Goal: Task Accomplishment & Management: Use online tool/utility

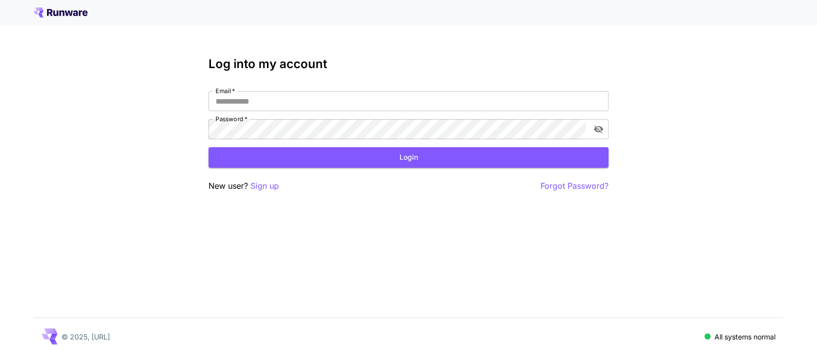
type input "**********"
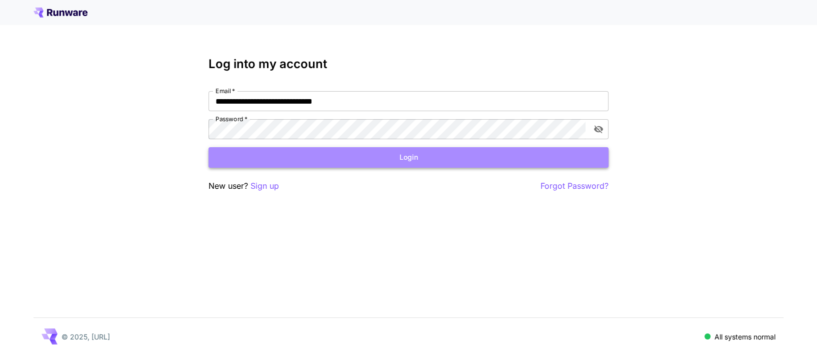
click at [403, 160] on button "Login" at bounding box center [409, 157] width 400 height 21
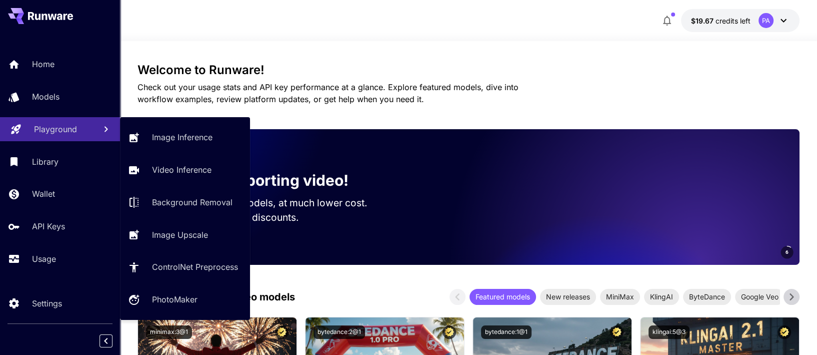
click at [52, 138] on link "Playground" at bounding box center [60, 129] width 120 height 25
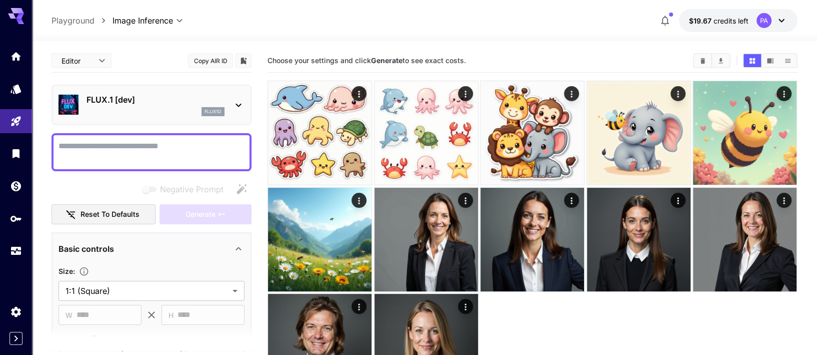
click at [241, 103] on icon at bounding box center [239, 105] width 12 height 12
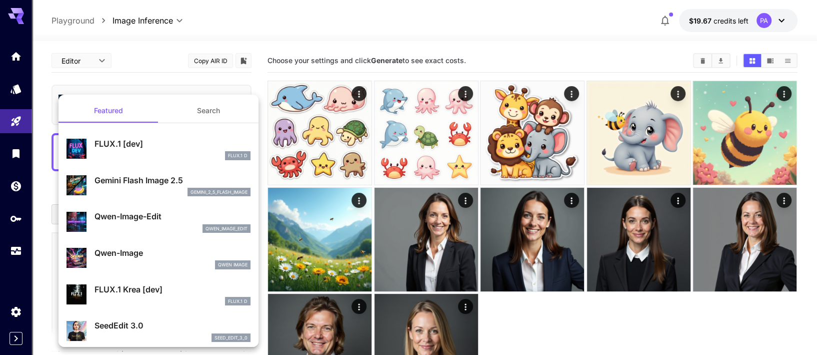
click at [133, 142] on p "FLUX.1 [dev]" at bounding box center [173, 144] width 156 height 12
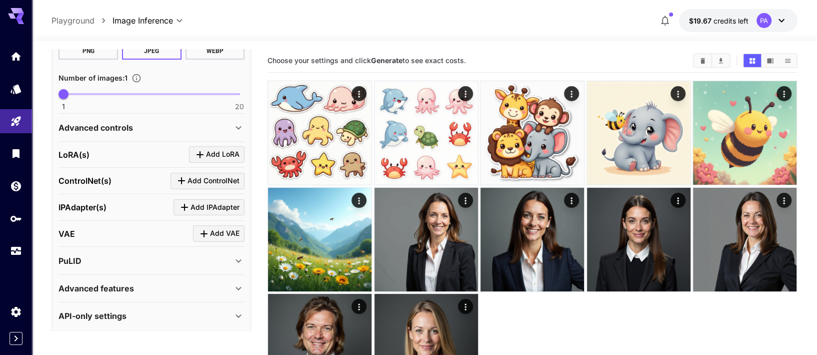
scroll to position [79, 0]
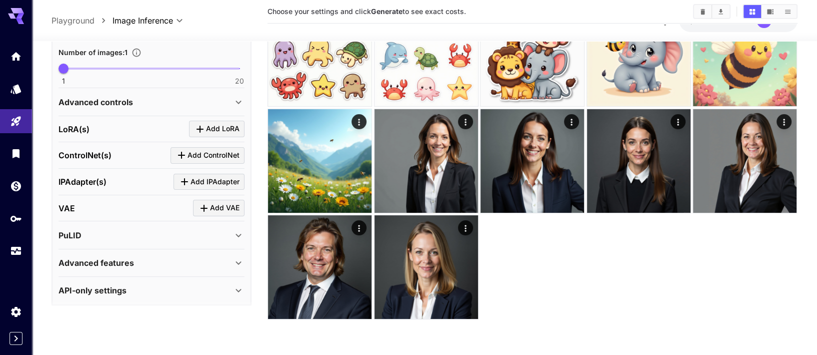
click at [149, 287] on div "API-only settings" at bounding box center [146, 291] width 174 height 12
click at [136, 263] on div "Advanced features" at bounding box center [146, 263] width 174 height 12
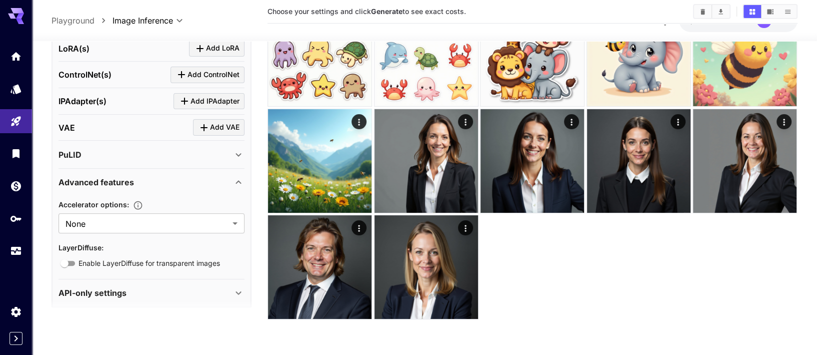
scroll to position [388, 0]
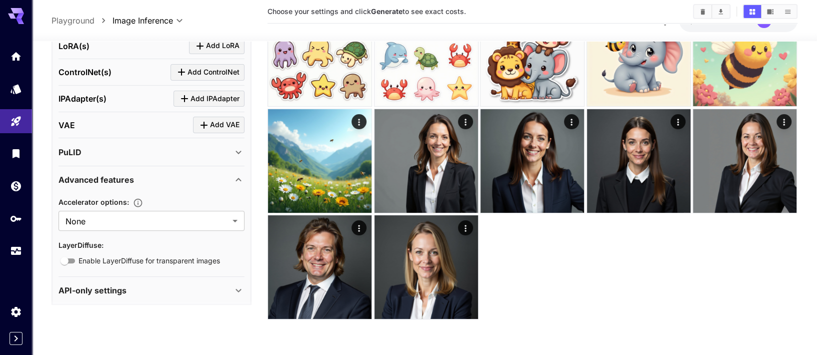
click at [123, 180] on p "Advanced features" at bounding box center [97, 180] width 76 height 12
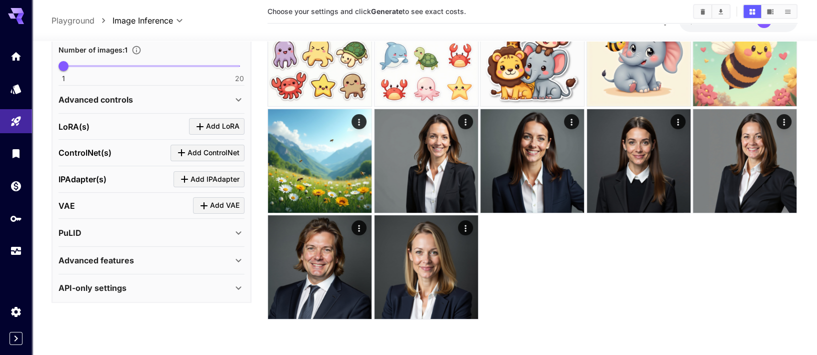
scroll to position [305, 0]
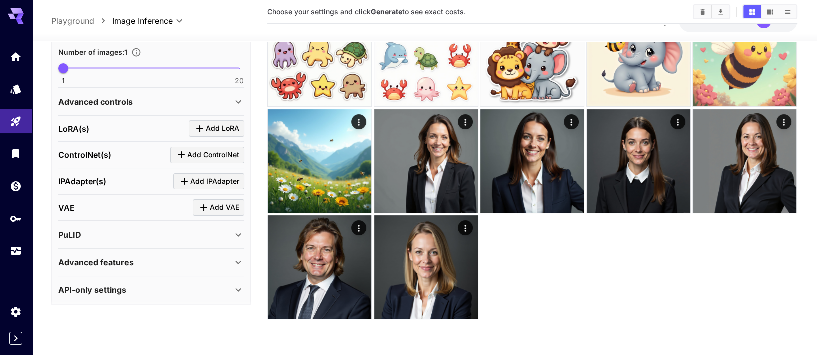
click at [104, 232] on div "PuLID" at bounding box center [146, 235] width 174 height 12
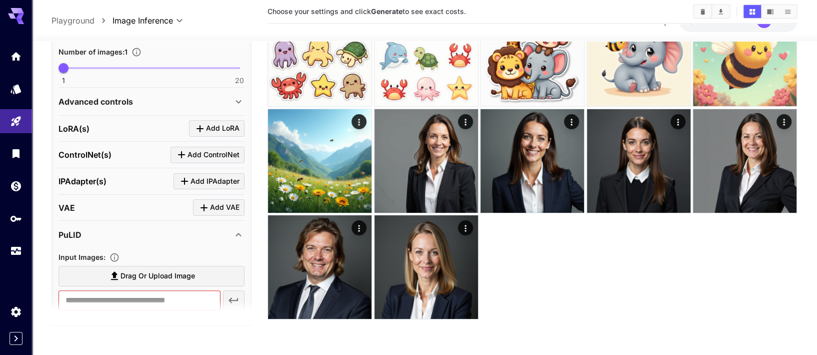
click at [104, 232] on div "PuLID" at bounding box center [146, 235] width 174 height 12
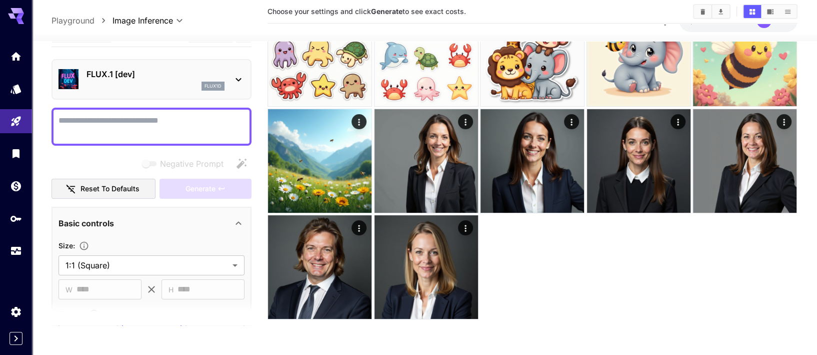
scroll to position [0, 0]
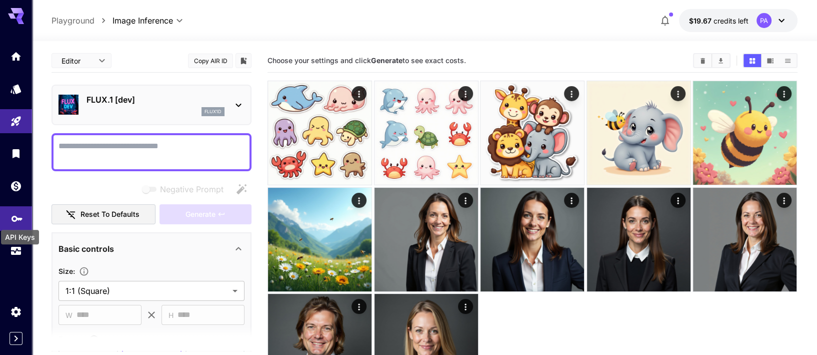
click at [13, 217] on icon "API Keys" at bounding box center [17, 215] width 12 height 12
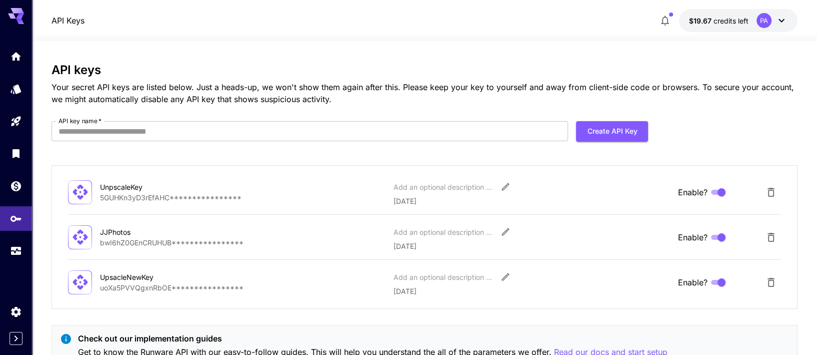
drag, startPoint x: 155, startPoint y: 278, endPoint x: 93, endPoint y: 271, distance: 62.9
click at [100, 272] on div "UpsacleNewKey" at bounding box center [150, 277] width 100 height 11
copy div "UpsacleNewKey"
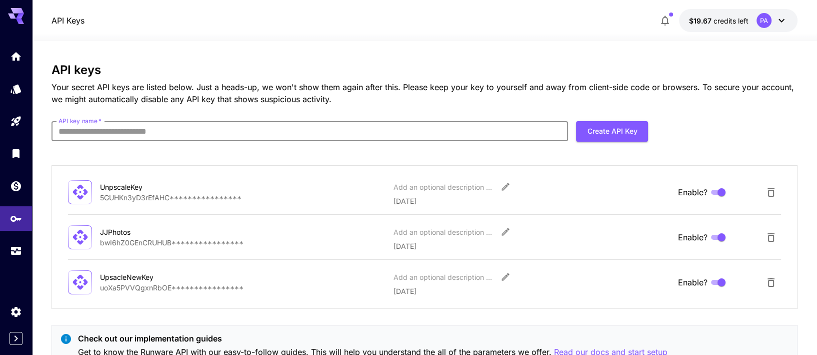
click at [152, 137] on input "API key name   *" at bounding box center [310, 131] width 517 height 20
paste input "**********"
type input "**********"
click at [606, 134] on button "Create API Key" at bounding box center [612, 131] width 72 height 21
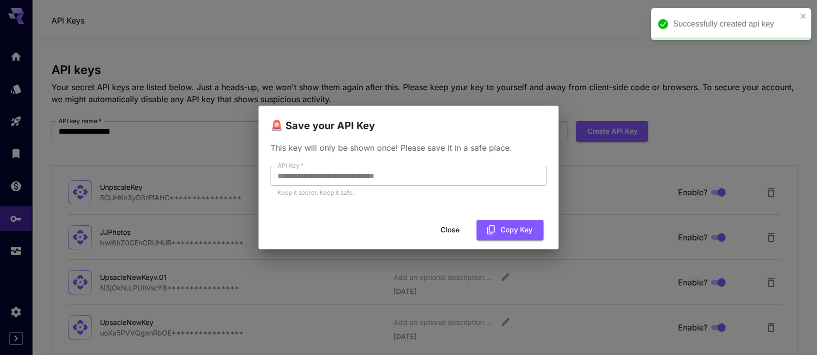
click at [281, 18] on div "**********" at bounding box center [408, 177] width 817 height 355
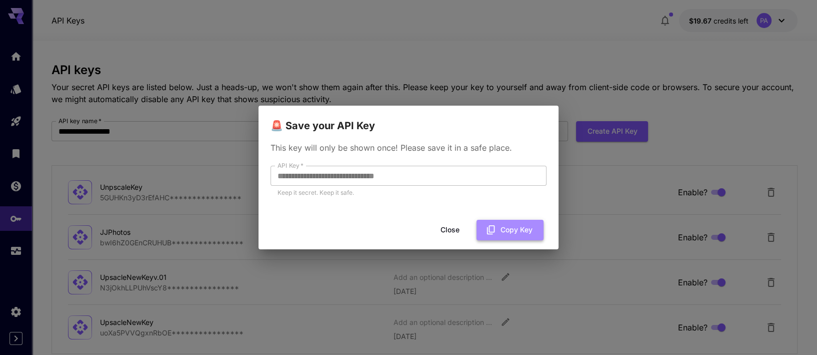
click at [500, 229] on button "Copy Key" at bounding box center [510, 230] width 67 height 21
click at [449, 232] on button "Close" at bounding box center [450, 230] width 45 height 21
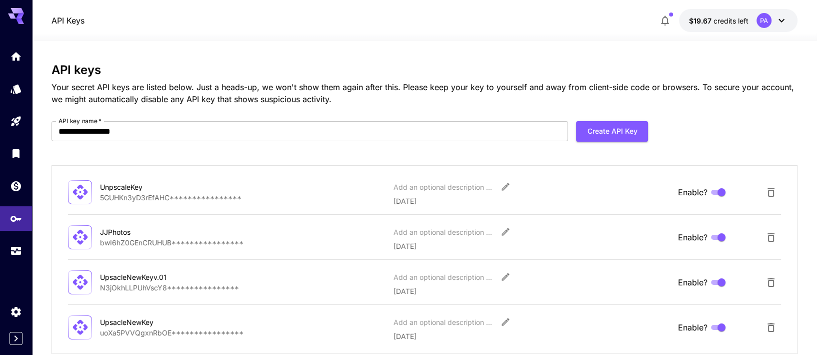
click at [640, 188] on div "Add an optional description or comment" at bounding box center [531, 187] width 277 height 18
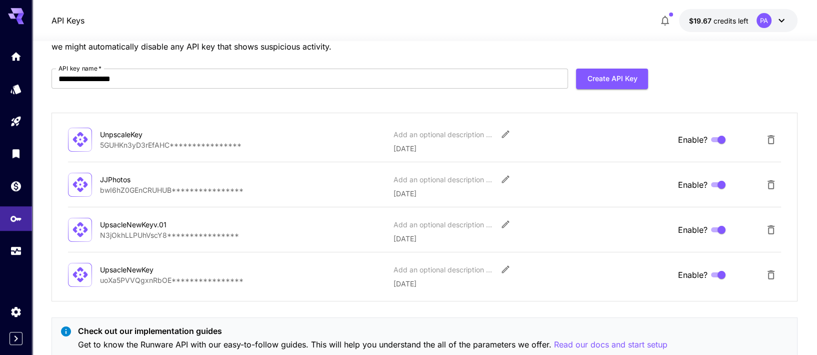
scroll to position [54, 0]
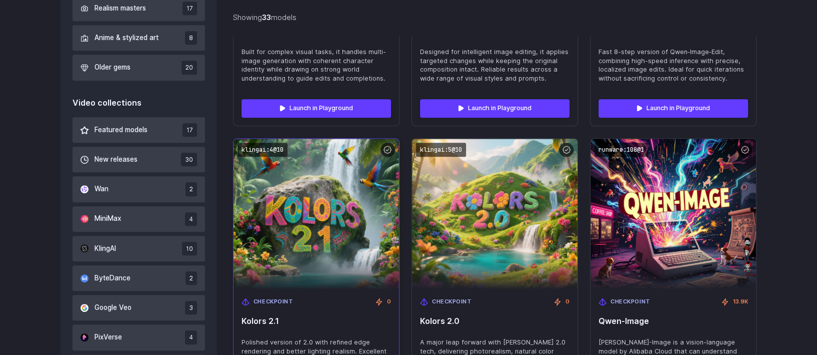
scroll to position [216, 0]
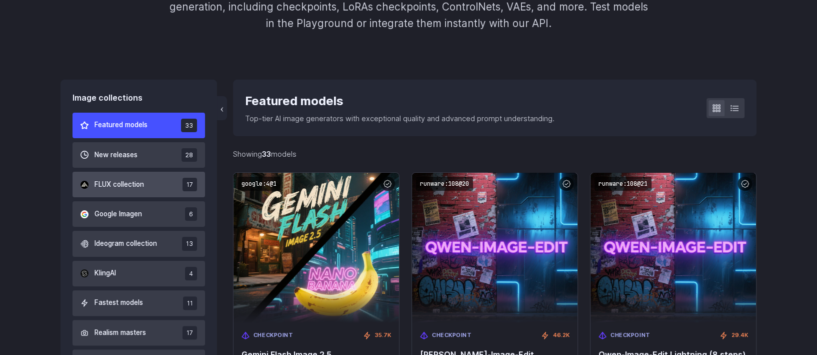
click at [127, 185] on span "FLUX collection" at bounding box center [120, 184] width 50 height 11
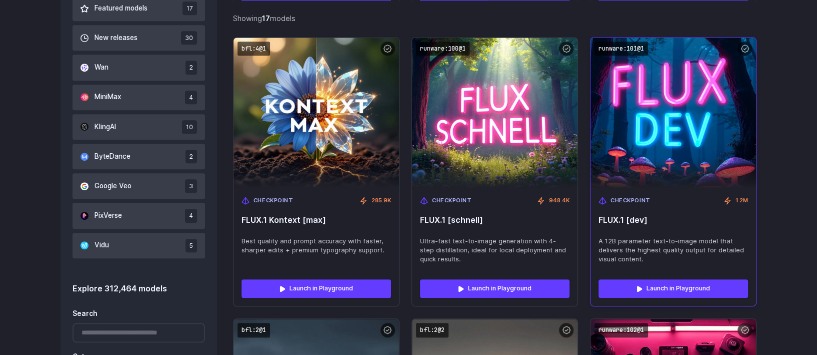
scroll to position [664, 0]
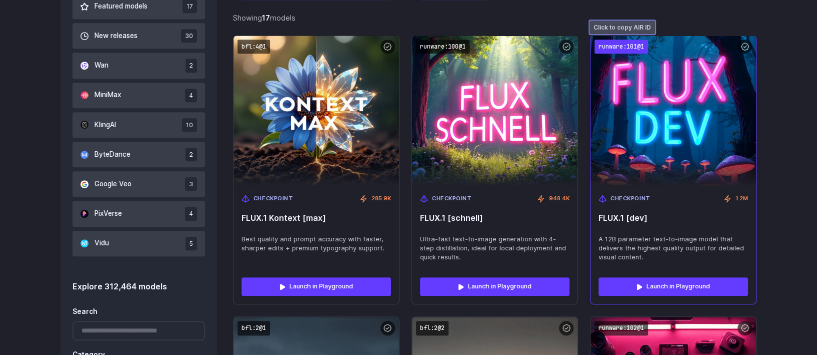
click at [630, 48] on code "runware:101@1" at bounding box center [622, 47] width 54 height 15
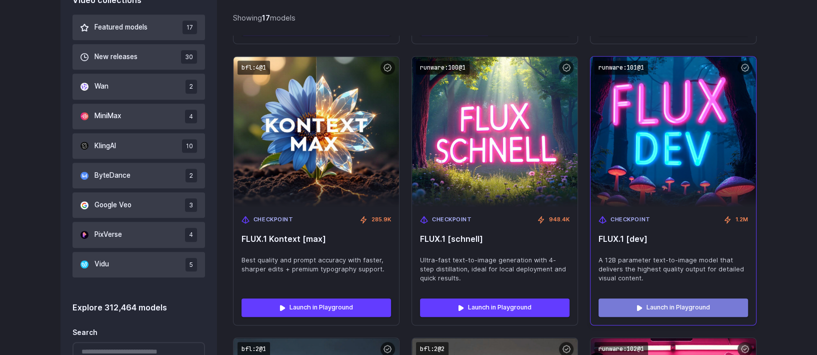
scroll to position [610, 0]
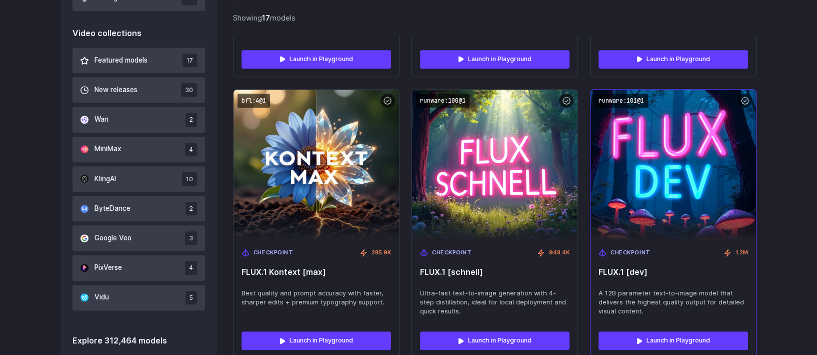
click at [659, 223] on img at bounding box center [673, 165] width 182 height 166
click at [663, 219] on img at bounding box center [673, 165] width 182 height 166
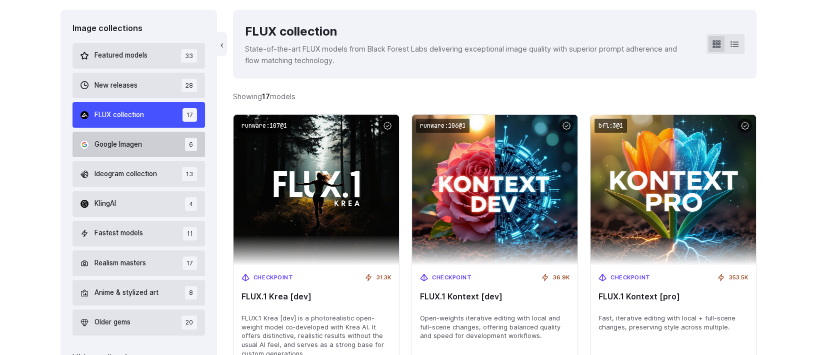
scroll to position [232, 0]
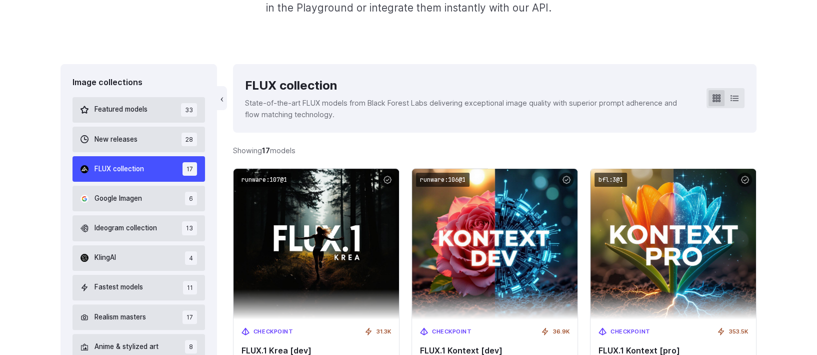
click at [130, 170] on span "FLUX collection" at bounding box center [120, 169] width 50 height 11
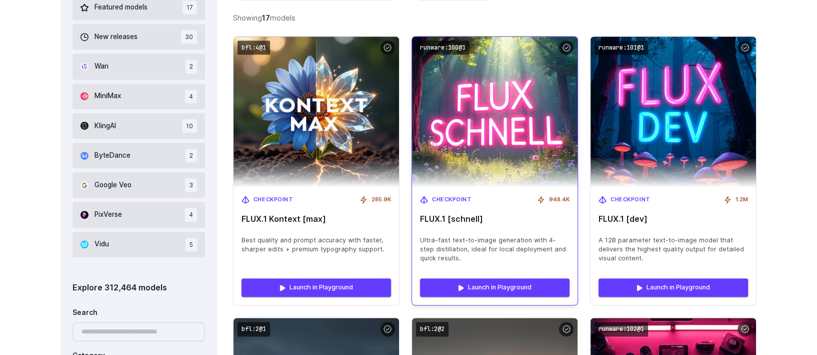
scroll to position [664, 0]
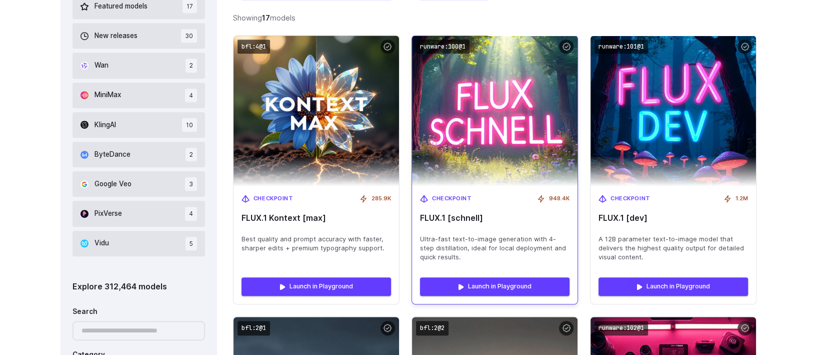
click at [516, 159] on img at bounding box center [495, 111] width 182 height 166
click at [501, 159] on img at bounding box center [495, 111] width 182 height 166
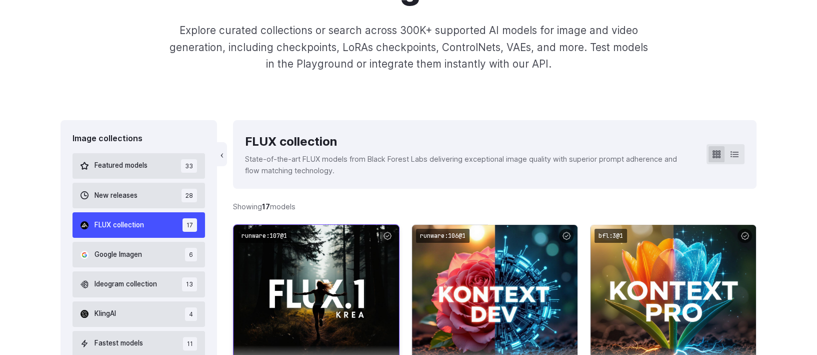
scroll to position [162, 0]
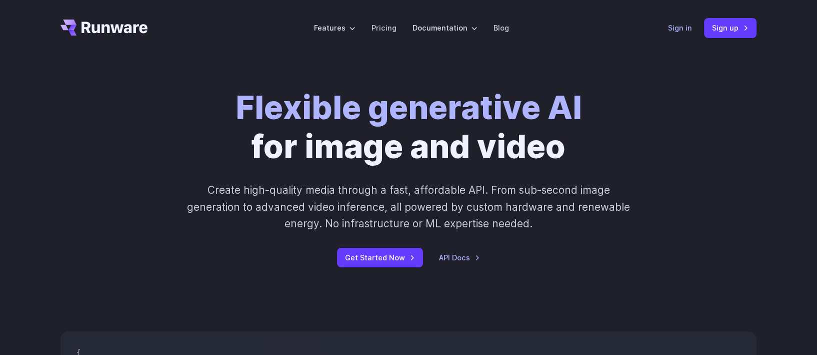
click at [689, 30] on link "Sign in" at bounding box center [680, 28] width 24 height 12
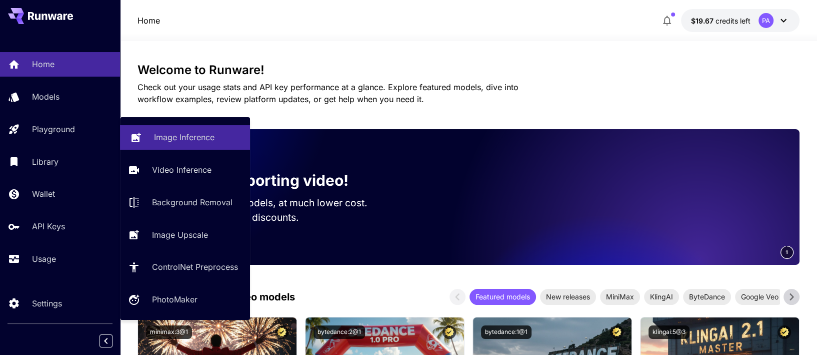
click at [167, 142] on p "Image Inference" at bounding box center [184, 137] width 61 height 12
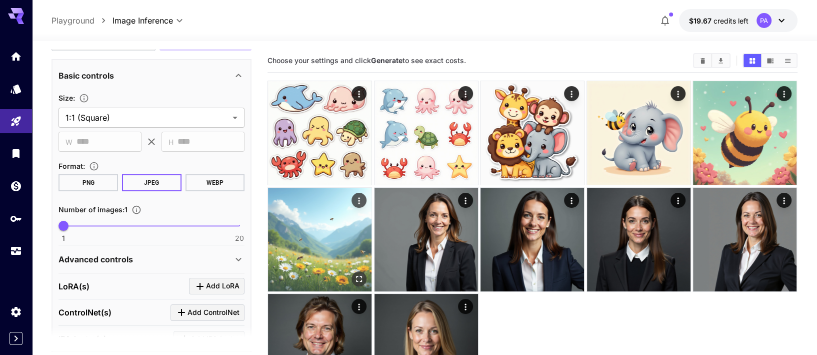
scroll to position [173, 0]
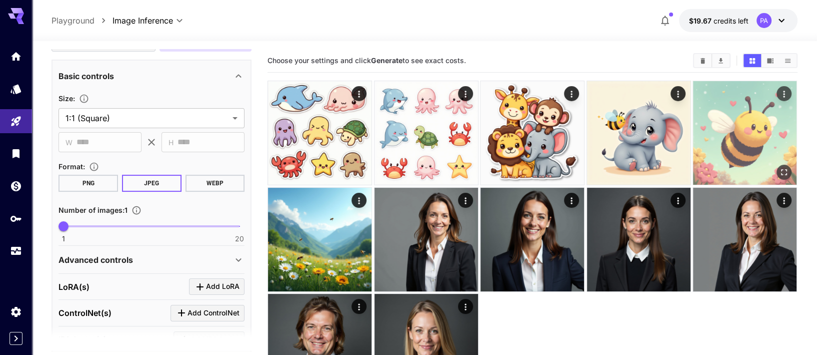
click at [732, 124] on img at bounding box center [745, 133] width 104 height 104
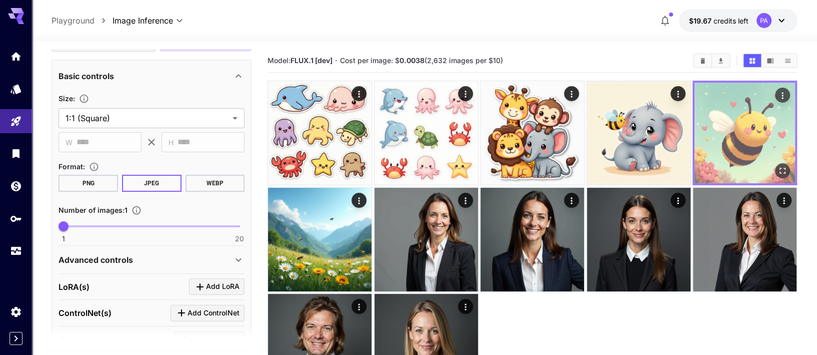
click at [732, 124] on img at bounding box center [745, 133] width 101 height 101
click at [784, 166] on icon "Open in fullscreen" at bounding box center [783, 171] width 10 height 10
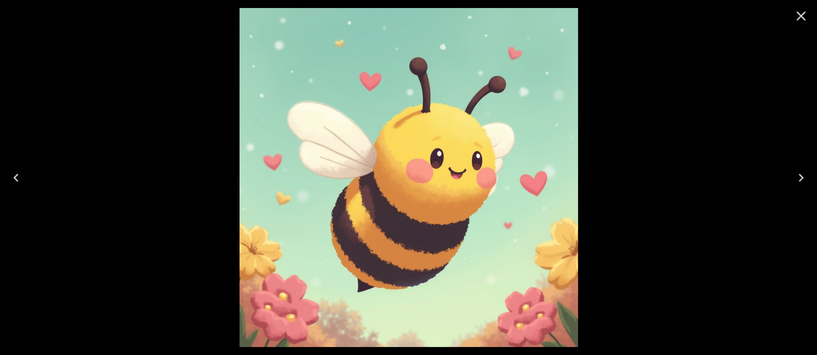
click at [804, 16] on icon "Close" at bounding box center [801, 16] width 16 height 16
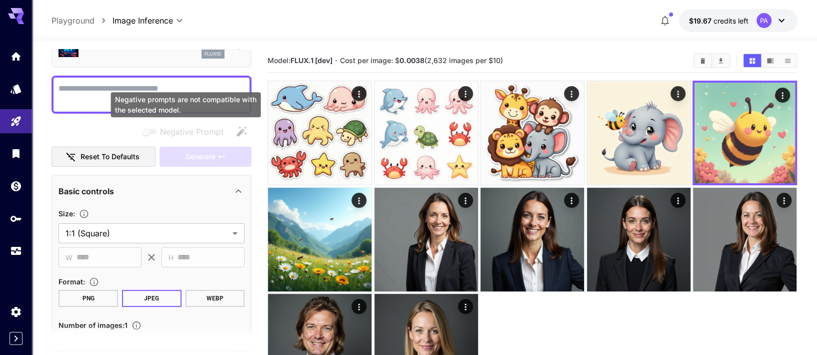
scroll to position [0, 0]
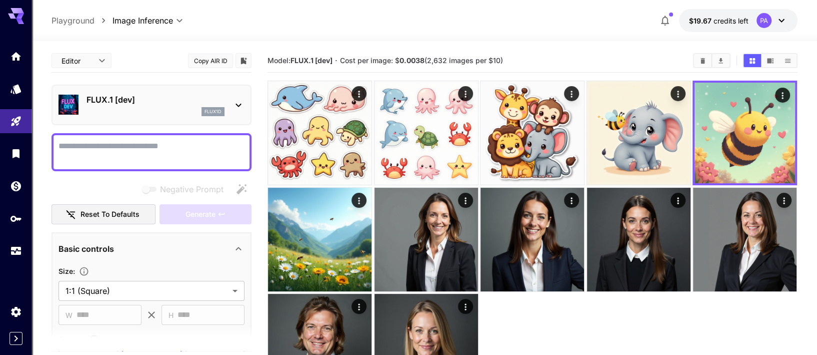
click at [236, 104] on icon at bounding box center [239, 105] width 12 height 12
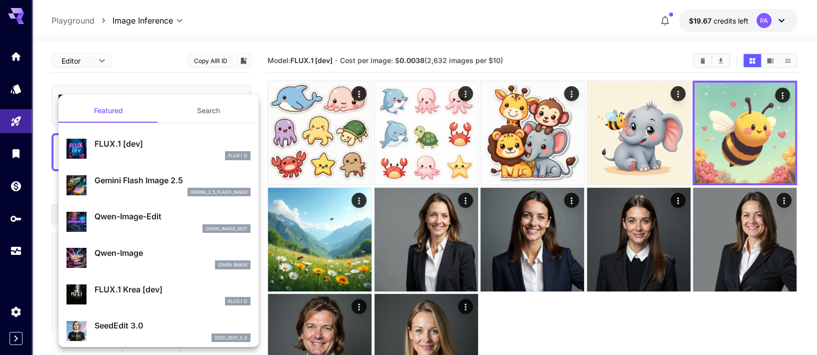
click at [754, 325] on div at bounding box center [408, 177] width 817 height 355
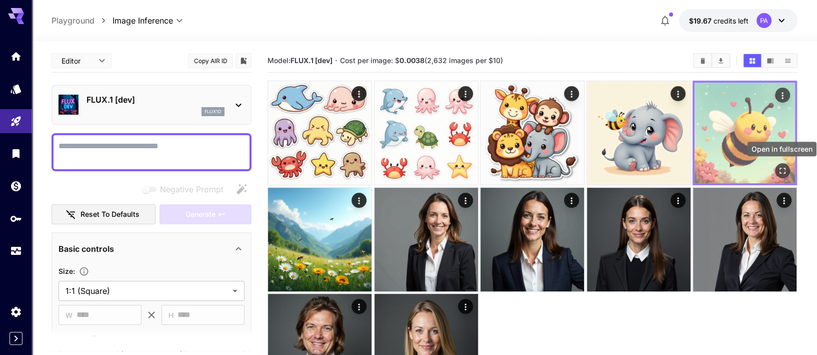
click at [783, 169] on icon "Open in fullscreen" at bounding box center [783, 171] width 10 height 10
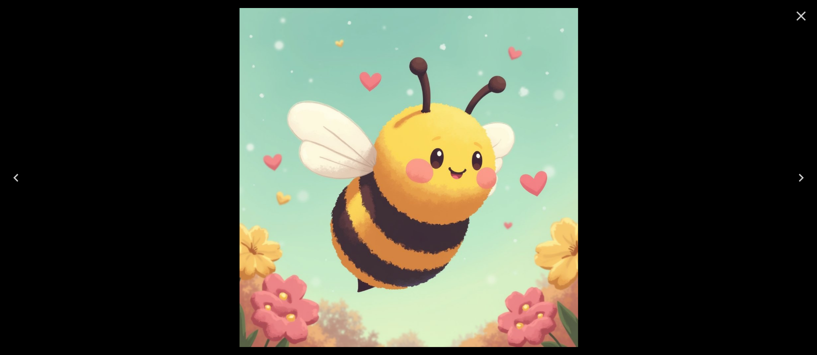
click at [807, 16] on icon "Close" at bounding box center [801, 16] width 16 height 16
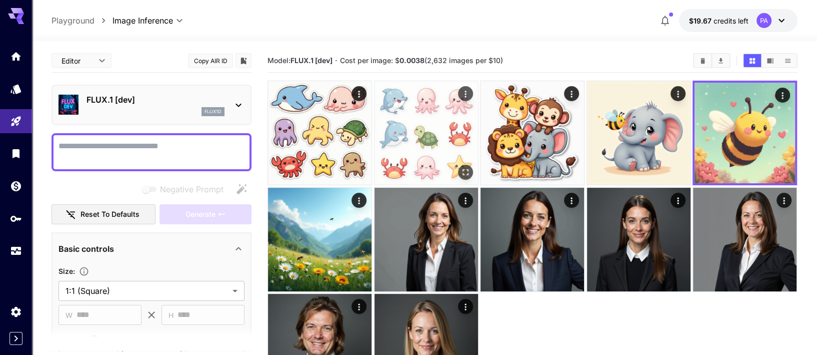
click at [424, 134] on img at bounding box center [427, 133] width 104 height 104
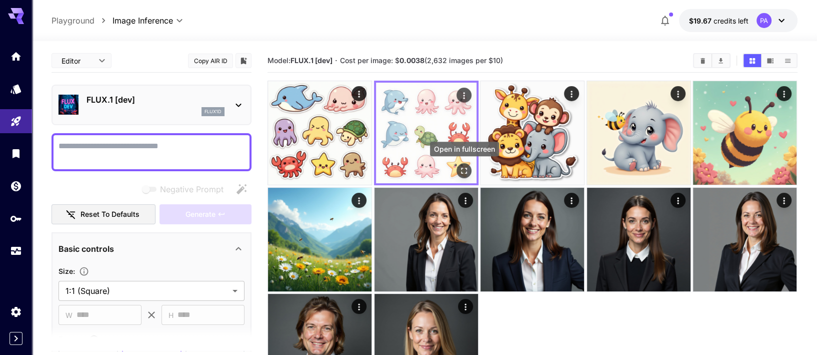
click at [467, 169] on icon "Open in fullscreen" at bounding box center [464, 171] width 6 height 6
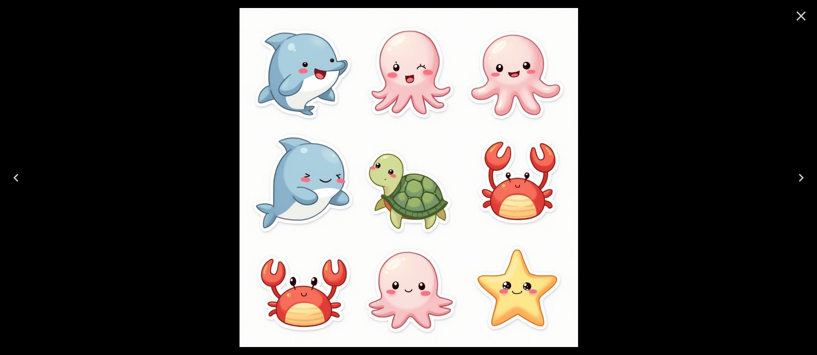
click at [799, 21] on icon "Close" at bounding box center [801, 16] width 16 height 16
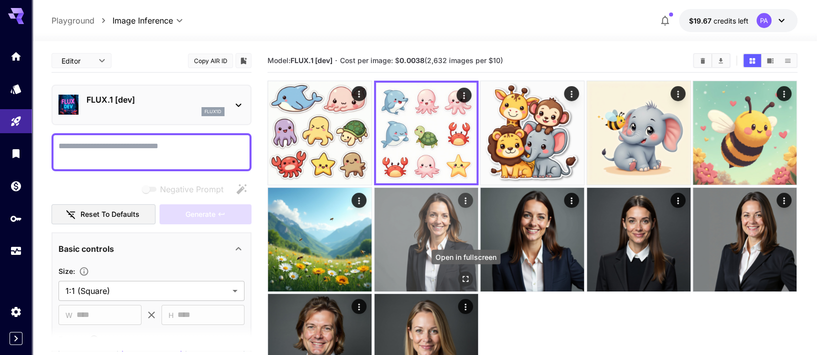
click at [468, 277] on icon "Open in fullscreen" at bounding box center [466, 279] width 10 height 10
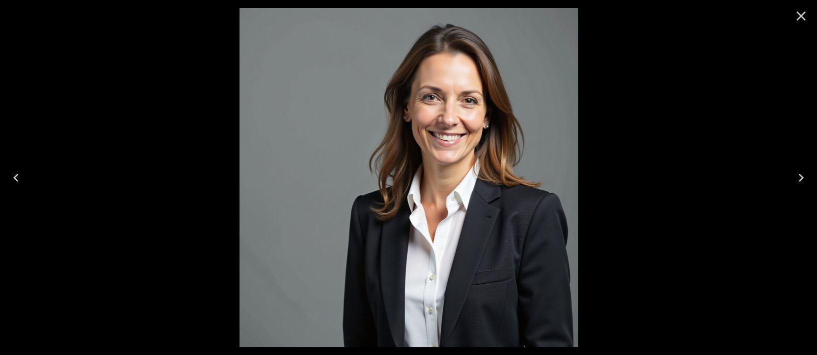
click at [799, 17] on icon "Close" at bounding box center [801, 16] width 16 height 16
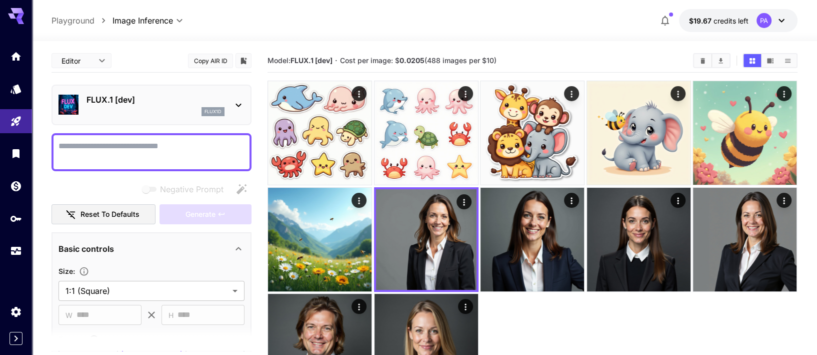
click at [239, 100] on icon at bounding box center [239, 105] width 12 height 12
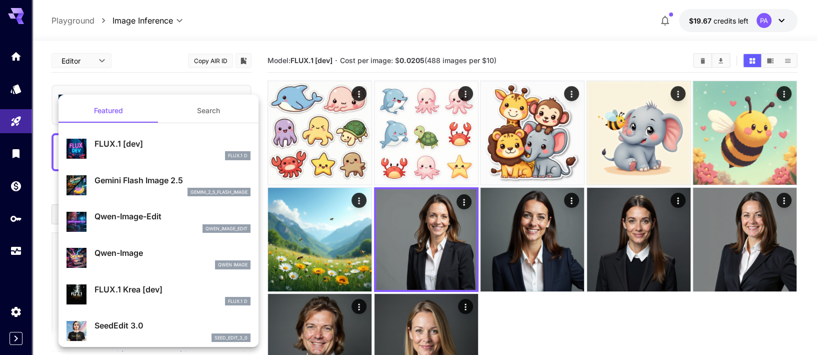
click at [191, 91] on div at bounding box center [408, 177] width 817 height 355
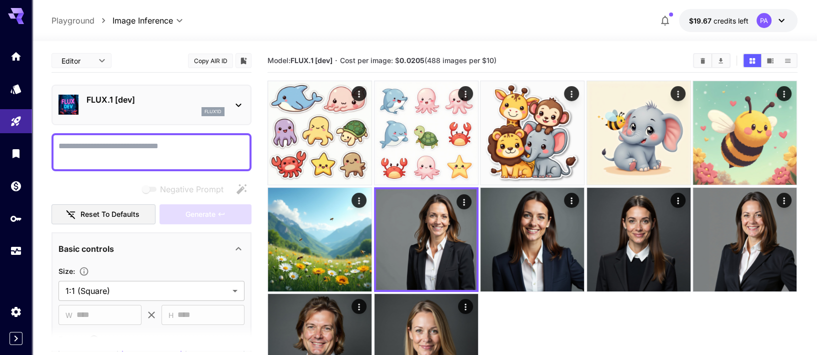
click at [145, 106] on div "FLUX.1 [dev] flux1d" at bounding box center [156, 105] width 138 height 23
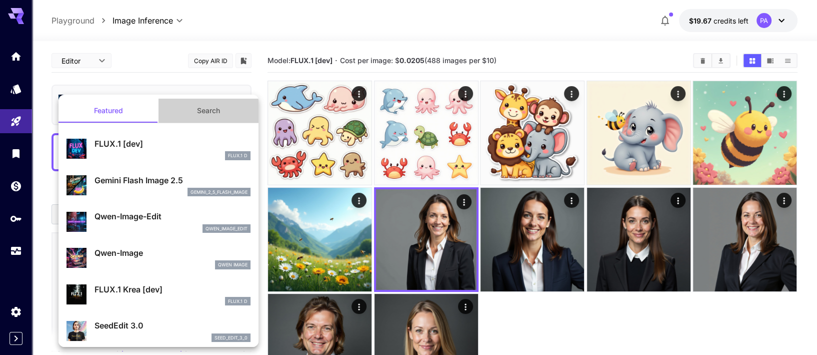
click at [197, 109] on button "Search" at bounding box center [209, 111] width 100 height 24
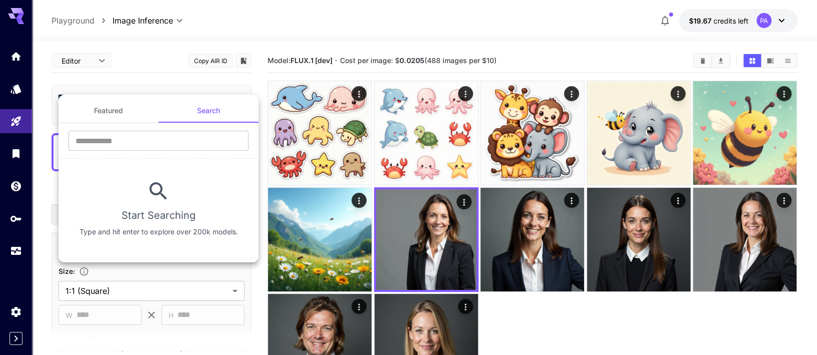
click at [129, 112] on button "Featured" at bounding box center [109, 111] width 100 height 24
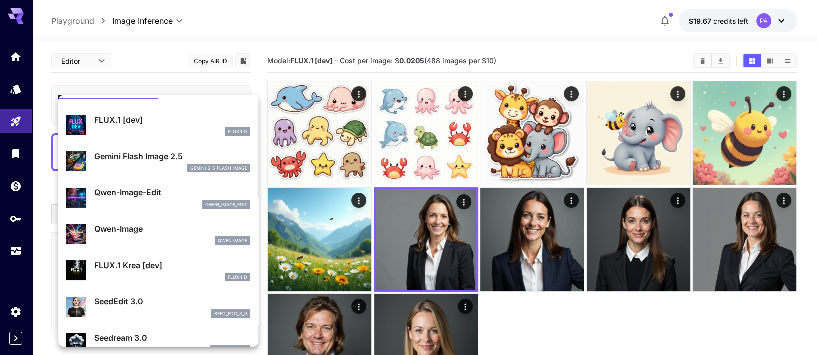
scroll to position [58, 0]
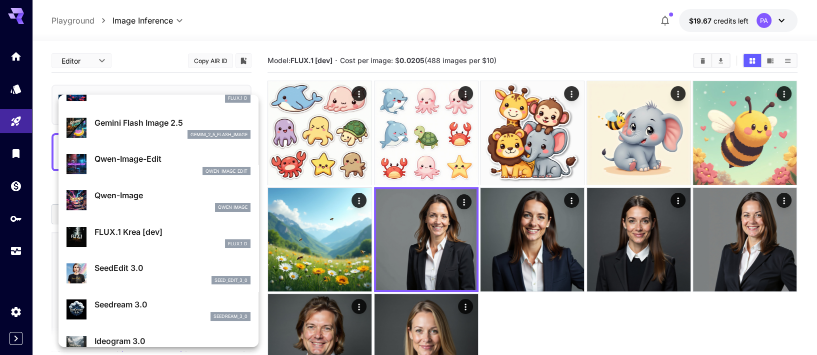
click at [146, 231] on p "FLUX.1 Krea [dev]" at bounding box center [173, 232] width 156 height 12
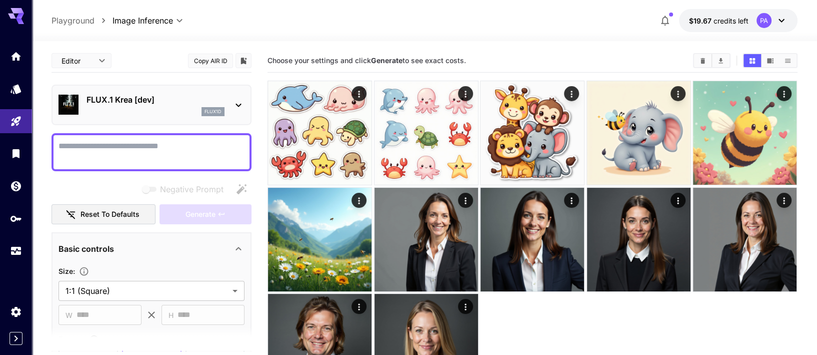
click at [122, 144] on textarea "Negative Prompt" at bounding box center [152, 152] width 186 height 24
paste textarea "**********"
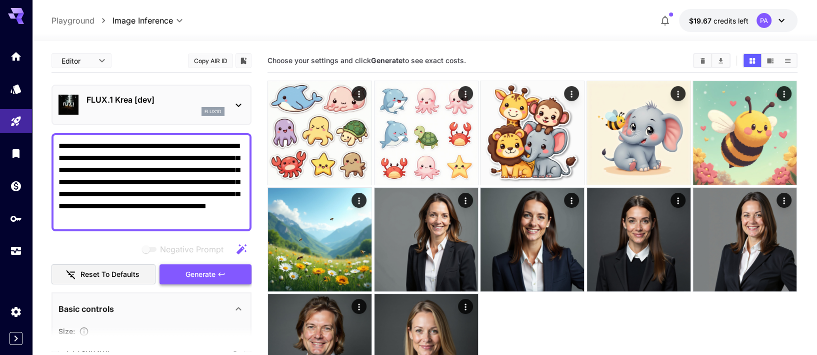
type textarea "**********"
click at [200, 270] on span "Generate" at bounding box center [201, 274] width 30 height 13
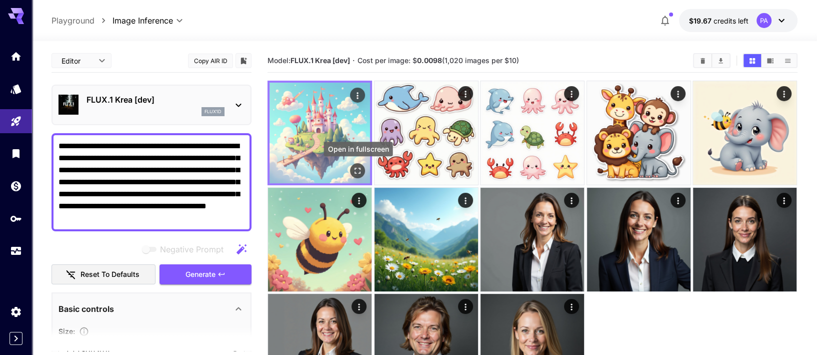
click at [360, 172] on icon "Open in fullscreen" at bounding box center [358, 171] width 10 height 10
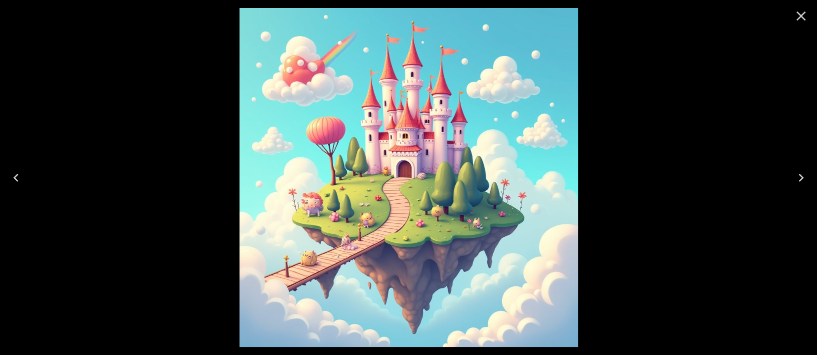
click at [396, 198] on img at bounding box center [409, 177] width 339 height 339
click at [803, 15] on icon "Close" at bounding box center [802, 17] width 10 height 10
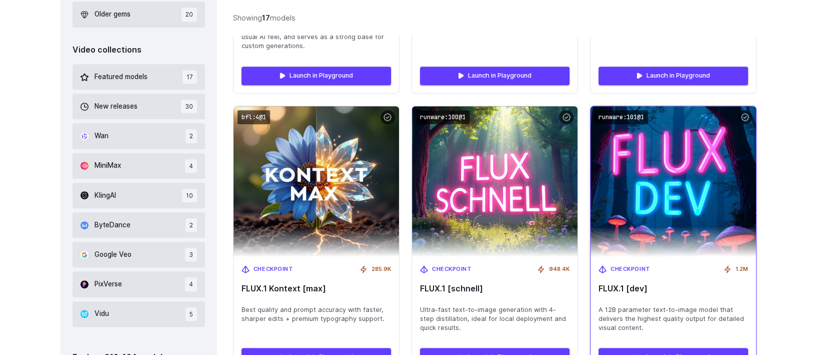
scroll to position [594, 0]
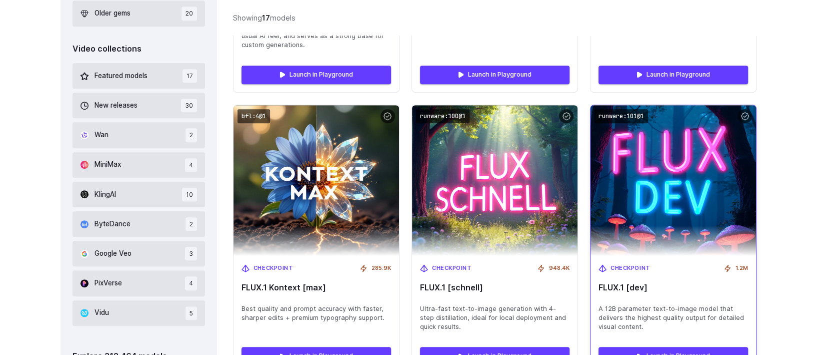
click at [679, 186] on img at bounding box center [673, 181] width 182 height 166
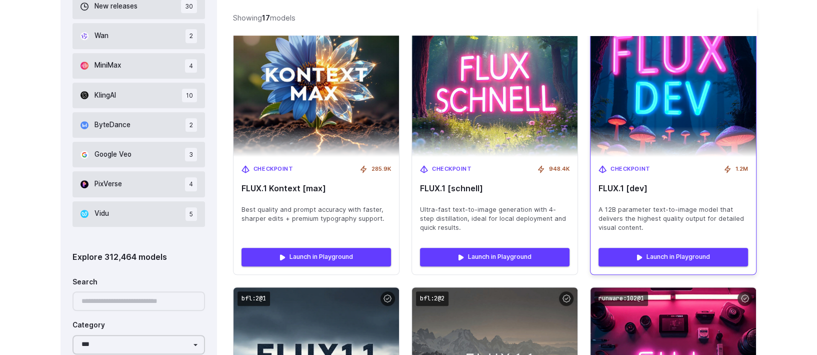
scroll to position [702, 0]
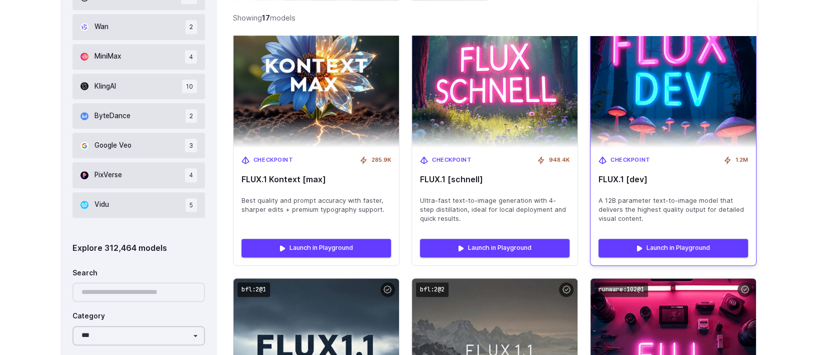
drag, startPoint x: 653, startPoint y: 178, endPoint x: 598, endPoint y: 181, distance: 55.1
click at [599, 181] on span "FLUX.1 [dev]" at bounding box center [674, 180] width 150 height 10
copy span "FLUX.1 [dev]"
click at [662, 123] on img at bounding box center [673, 72] width 182 height 166
click at [620, 179] on span "FLUX.1 [dev]" at bounding box center [674, 180] width 150 height 10
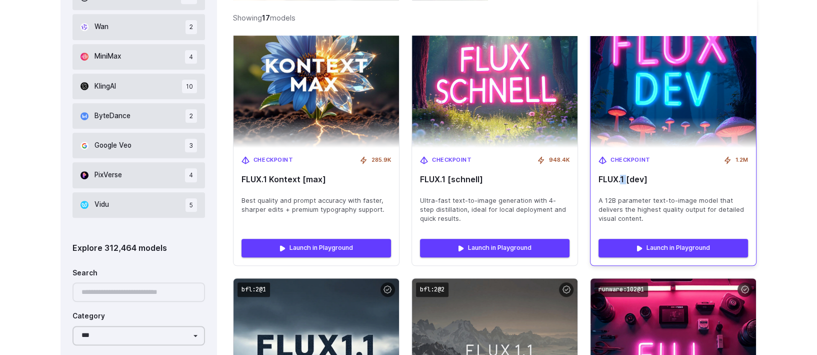
click at [620, 179] on span "FLUX.1 [dev]" at bounding box center [674, 180] width 150 height 10
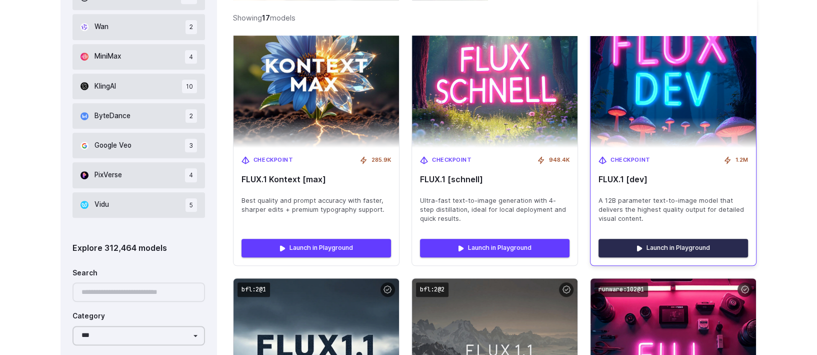
click at [666, 249] on link "Launch in Playground" at bounding box center [674, 248] width 150 height 18
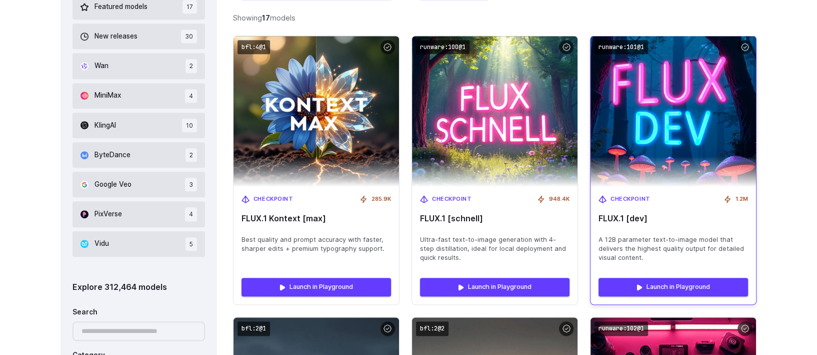
scroll to position [648, 0]
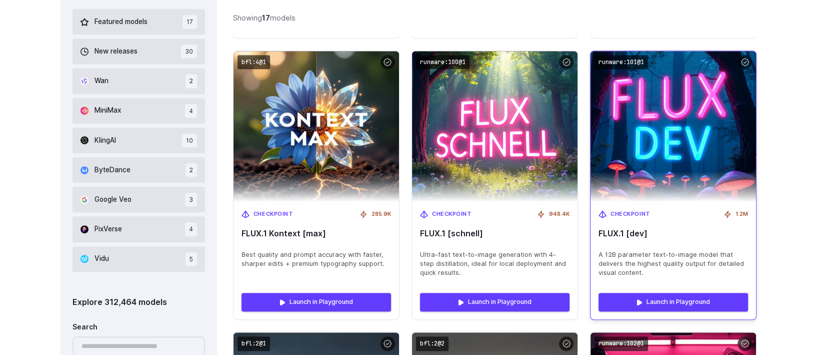
click at [607, 230] on span "FLUX.1 [dev]" at bounding box center [674, 234] width 150 height 10
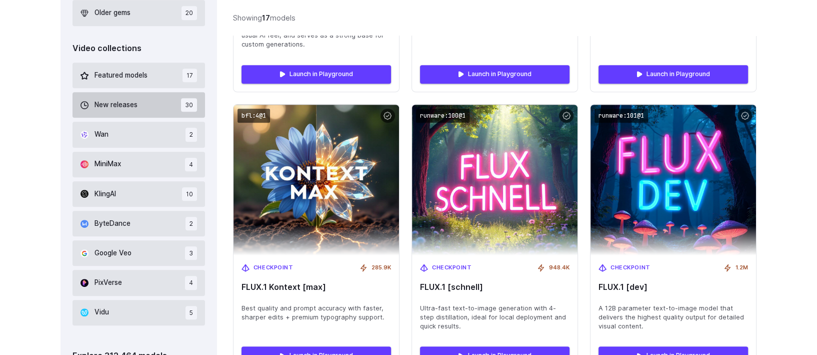
scroll to position [594, 0]
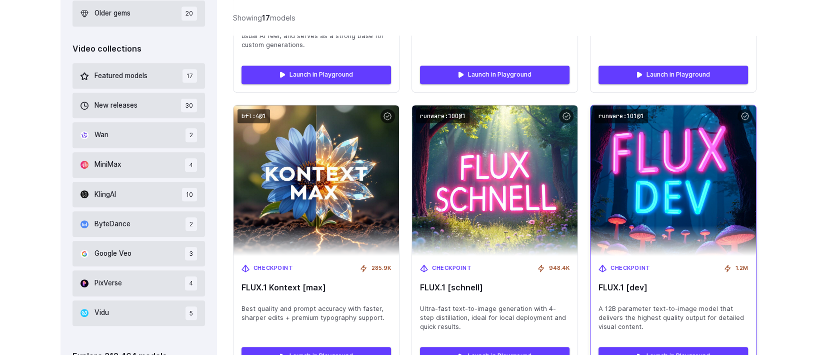
click at [662, 228] on img at bounding box center [673, 181] width 182 height 166
click at [712, 193] on img at bounding box center [673, 181] width 182 height 166
click at [624, 114] on code "runware:101@1" at bounding box center [622, 116] width 54 height 15
